Goal: Navigation & Orientation: Find specific page/section

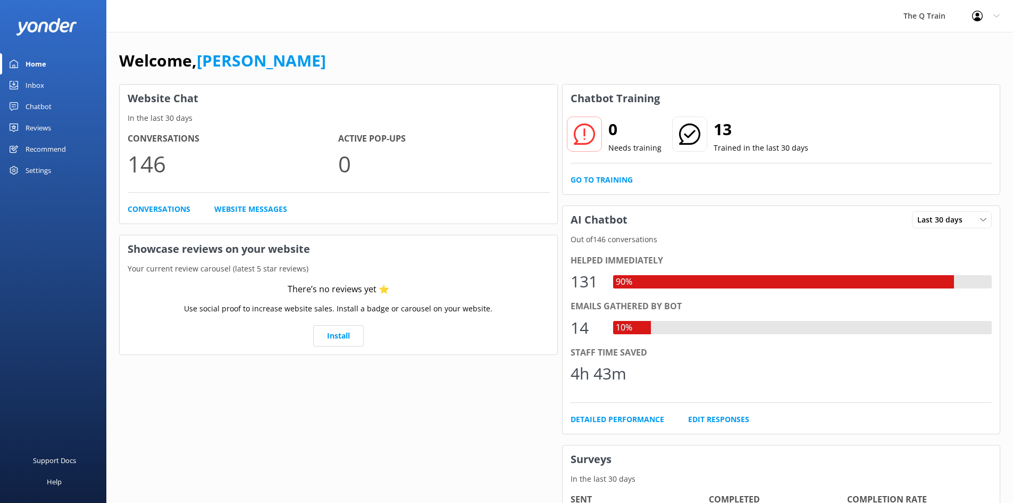
click at [42, 86] on div "Inbox" at bounding box center [35, 84] width 19 height 21
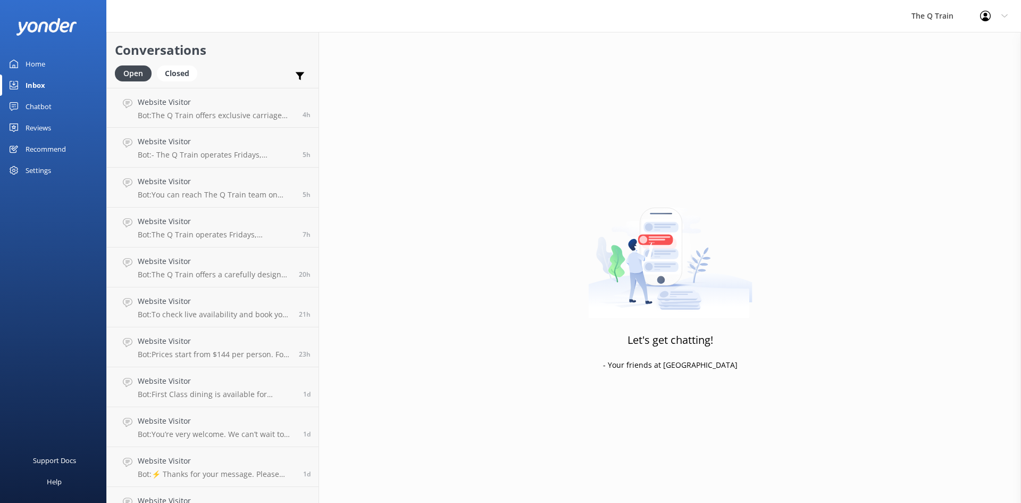
click at [42, 65] on div "Home" at bounding box center [36, 63] width 20 height 21
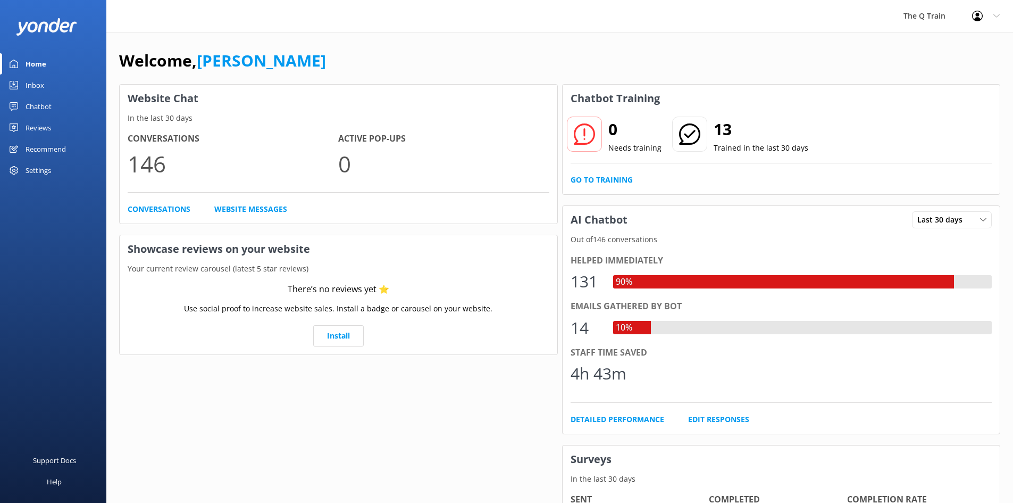
click at [701, 36] on div "Welcome, [PERSON_NAME] Website Chat In the last 30 days Conversations 146 Activ…" at bounding box center [559, 366] width 907 height 668
click at [619, 180] on link "Go to Training" at bounding box center [602, 180] width 62 height 12
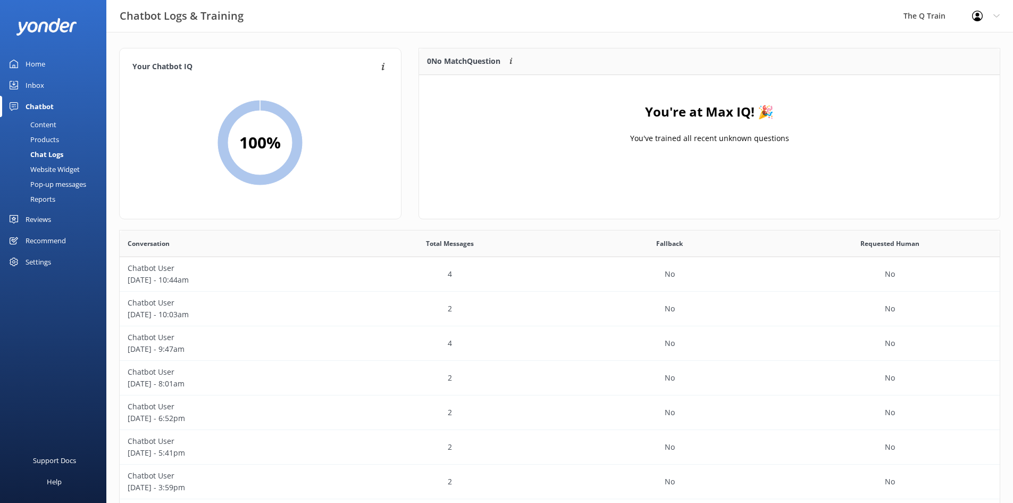
click at [41, 63] on div "Home" at bounding box center [36, 63] width 20 height 21
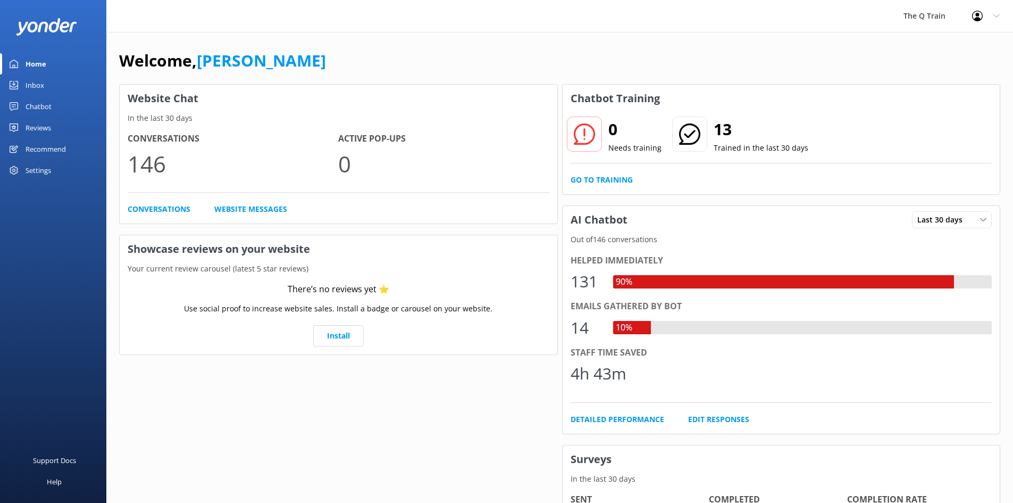
click at [656, 51] on div "Welcome, [PERSON_NAME]" at bounding box center [559, 66] width 881 height 36
click at [562, 62] on div "Welcome, [PERSON_NAME]" at bounding box center [559, 66] width 881 height 36
click at [562, 54] on div "Welcome, [PERSON_NAME]" at bounding box center [559, 66] width 881 height 36
click at [562, 49] on div "Welcome, [PERSON_NAME]" at bounding box center [559, 66] width 881 height 36
